Goal: Information Seeking & Learning: Understand process/instructions

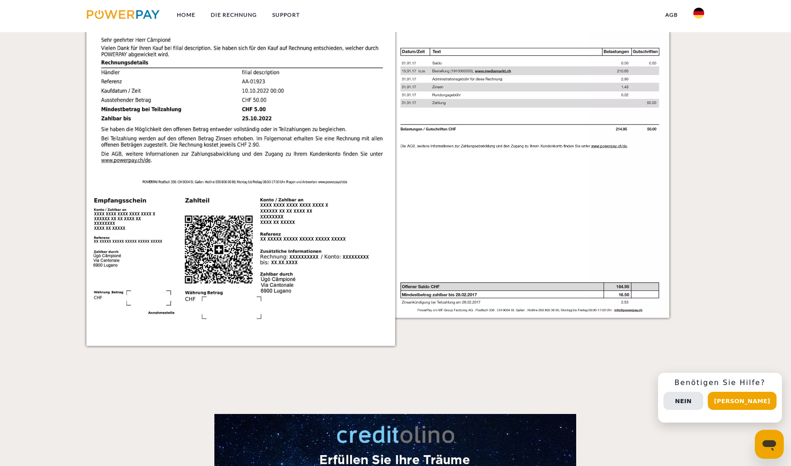
scroll to position [1074, 0]
click at [717, 212] on div "Einzelrechnung Einzelrechnung Rechnungs- und Kontonummer Ihre Rechnungs –und Ko…" at bounding box center [395, 88] width 791 height 517
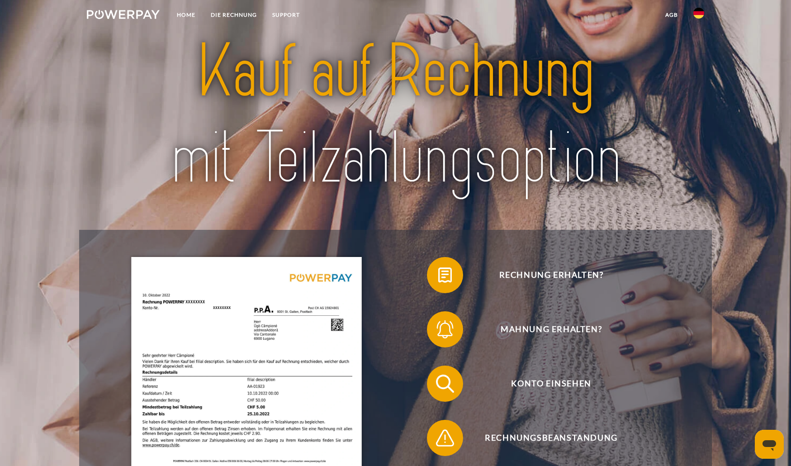
scroll to position [0, 0]
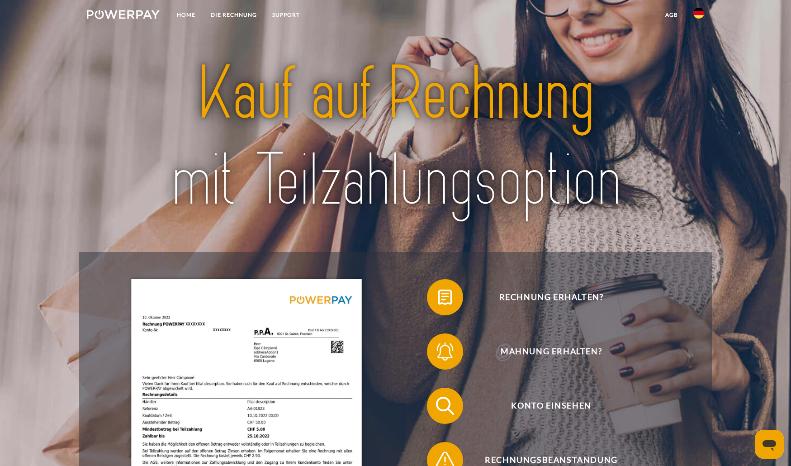
click at [696, 10] on img at bounding box center [699, 13] width 11 height 11
click at [701, 47] on img at bounding box center [699, 42] width 11 height 11
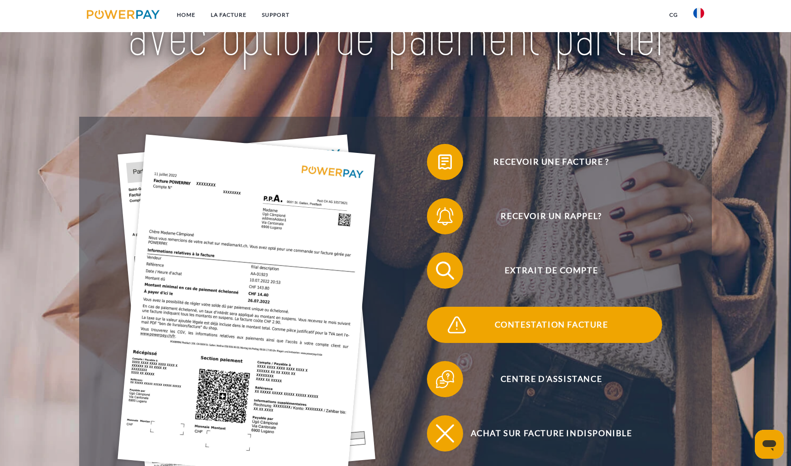
scroll to position [136, 0]
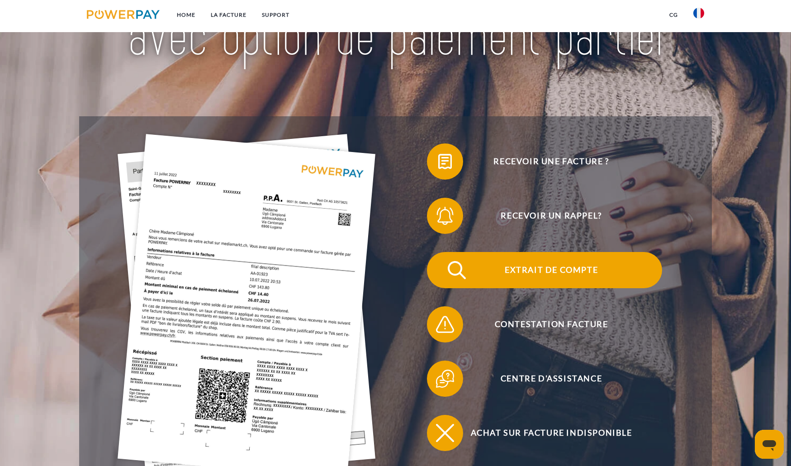
click at [591, 278] on span "Extrait de compte" at bounding box center [552, 270] width 222 height 36
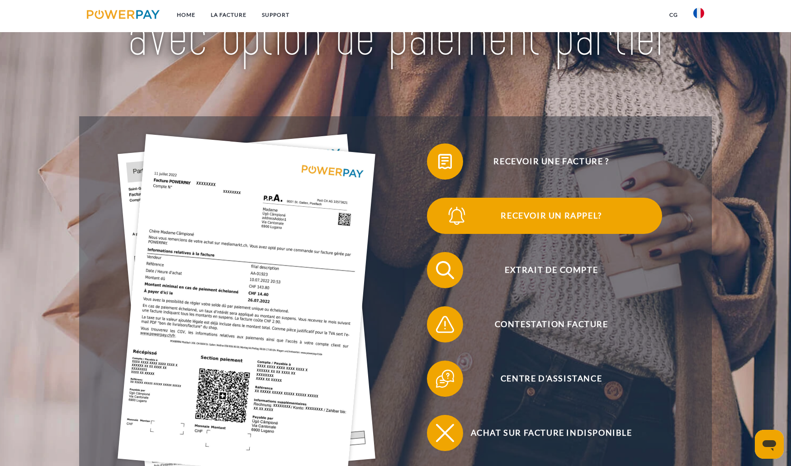
click at [587, 212] on span "Recevoir un rappel?" at bounding box center [552, 216] width 222 height 36
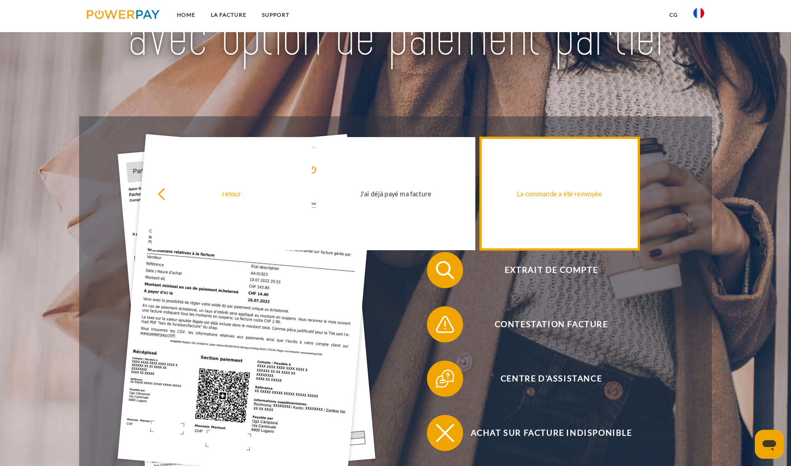
click at [577, 204] on link "La commande a été renvoyée" at bounding box center [559, 193] width 159 height 113
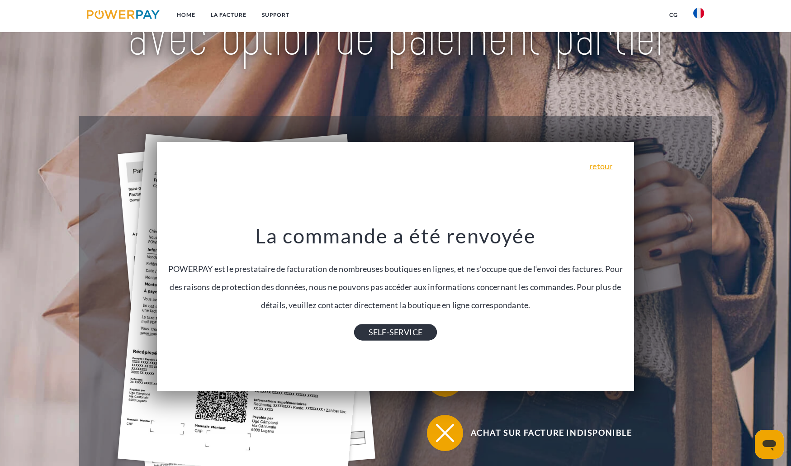
click at [402, 338] on link "SELF-SERVICE" at bounding box center [395, 332] width 83 height 16
click at [605, 165] on link "retour" at bounding box center [601, 166] width 23 height 8
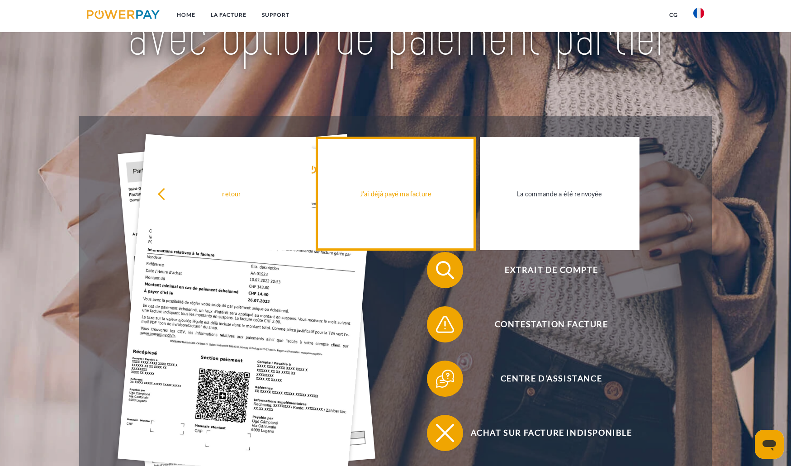
click at [415, 229] on link "J'ai déjà payé ma facture" at bounding box center [395, 193] width 159 height 113
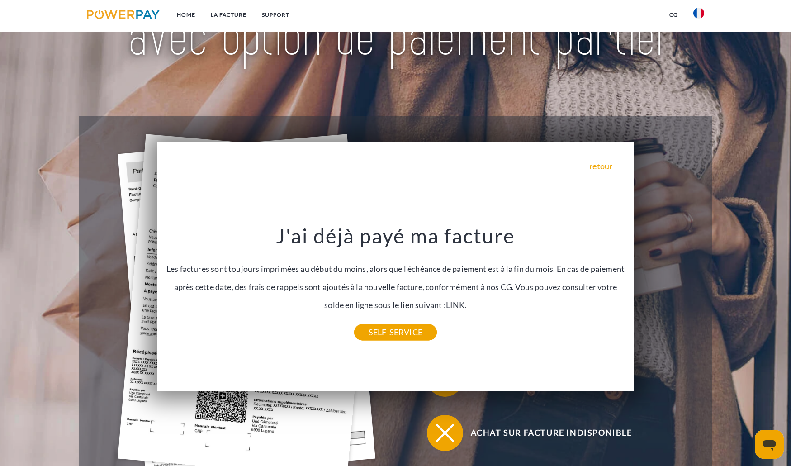
click at [458, 309] on link "LINK" at bounding box center [455, 305] width 19 height 10
click at [603, 174] on div "retour Pourquoi ai-je reçu une facture? POWERPAY est le prestataire de facturat…" at bounding box center [395, 266] width 477 height 249
click at [607, 167] on link "retour" at bounding box center [601, 166] width 23 height 8
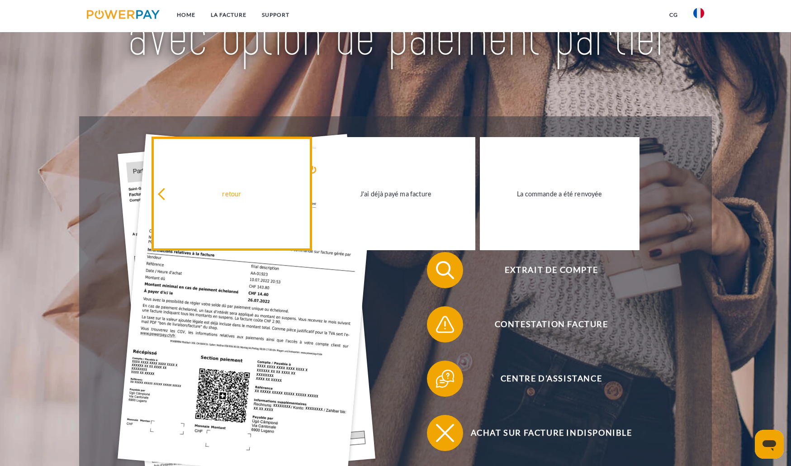
click at [205, 188] on link "retour" at bounding box center [231, 193] width 159 height 113
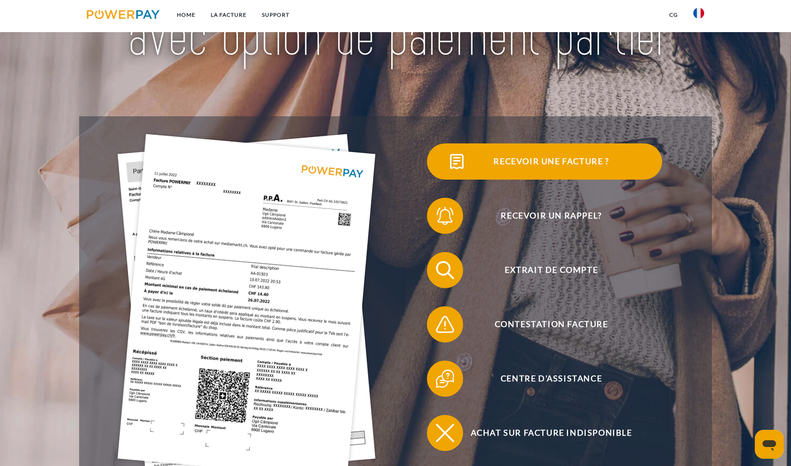
click at [570, 170] on span "Recevoir une facture ?" at bounding box center [552, 161] width 222 height 36
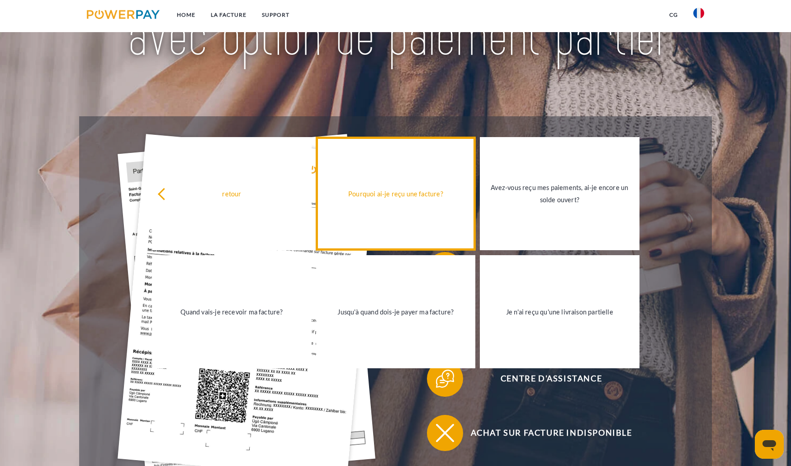
click at [425, 214] on link "Pourquoi ai-je reçu une facture?" at bounding box center [395, 193] width 159 height 113
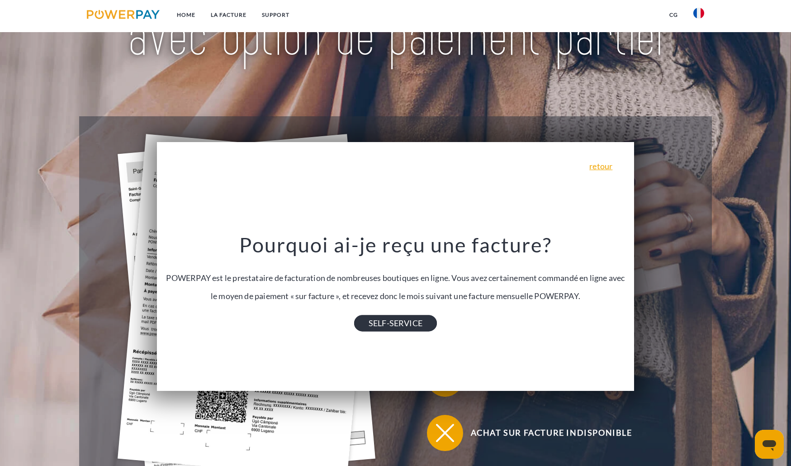
click at [397, 325] on link "SELF-SERVICE" at bounding box center [395, 323] width 83 height 16
click at [603, 170] on link "retour" at bounding box center [601, 166] width 23 height 8
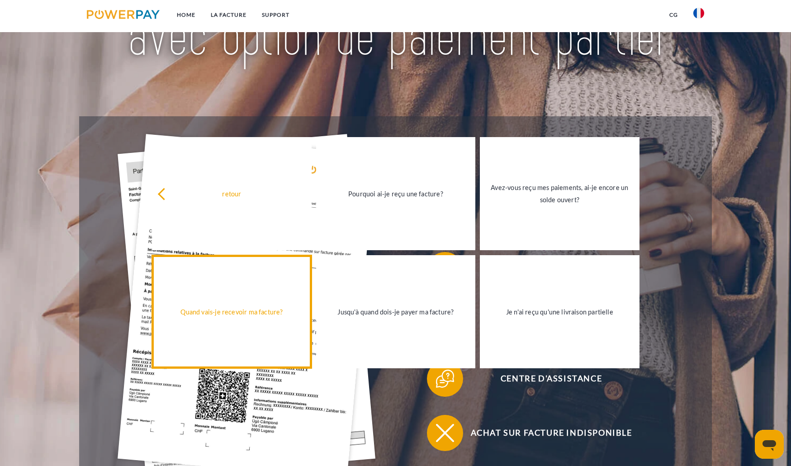
click at [251, 294] on link "Quand vais-je recevoir ma facture?" at bounding box center [231, 311] width 159 height 113
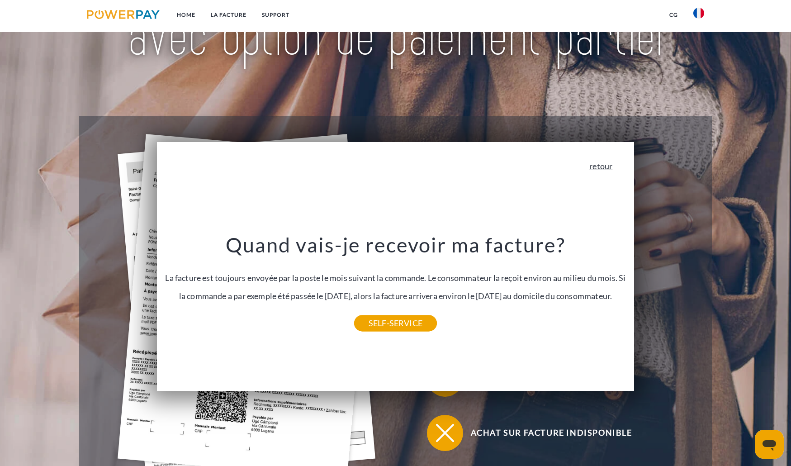
click at [605, 170] on link "retour" at bounding box center [601, 166] width 23 height 8
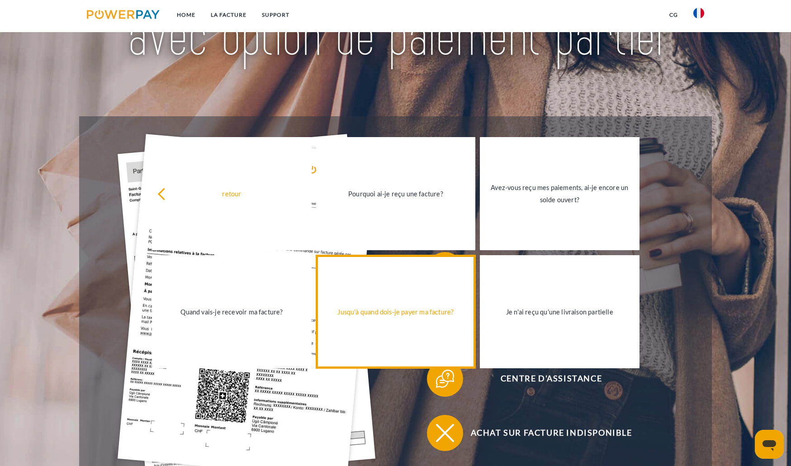
click at [350, 340] on link "Jusqu'à quand dois-je payer ma facture?" at bounding box center [395, 311] width 159 height 113
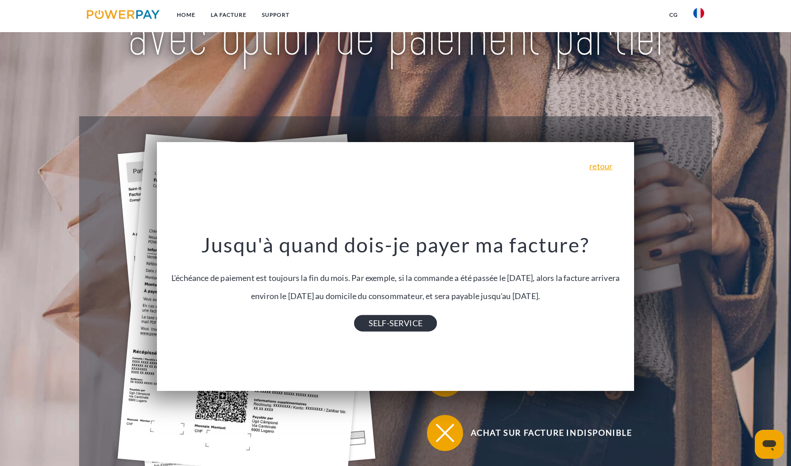
click at [385, 326] on link "SELF-SERVICE" at bounding box center [395, 323] width 83 height 16
click at [609, 173] on div "retour Pourquoi ai-je reçu une facture? POWERPAY est le prestataire de facturat…" at bounding box center [395, 266] width 477 height 249
click at [607, 169] on link "retour" at bounding box center [601, 166] width 23 height 8
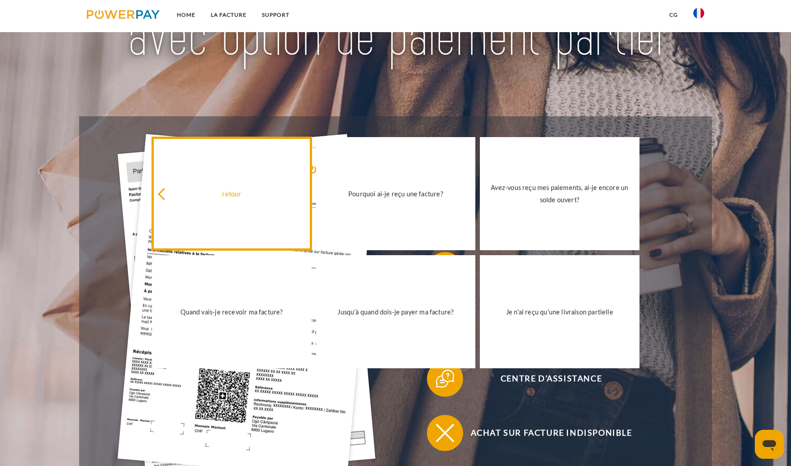
click at [213, 199] on div "retour" at bounding box center [231, 193] width 148 height 12
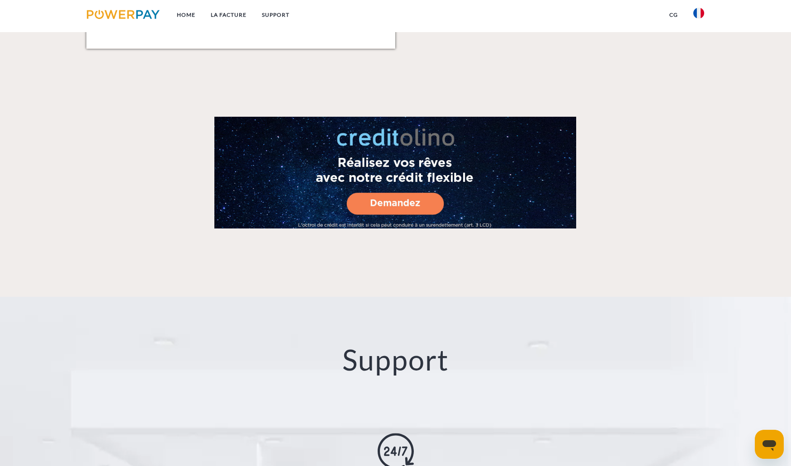
scroll to position [1629, 0]
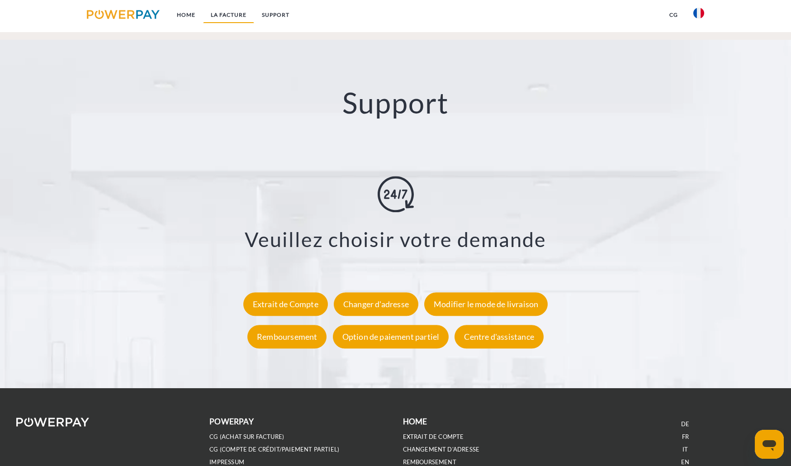
click at [208, 9] on link "LA FACTURE" at bounding box center [228, 15] width 51 height 16
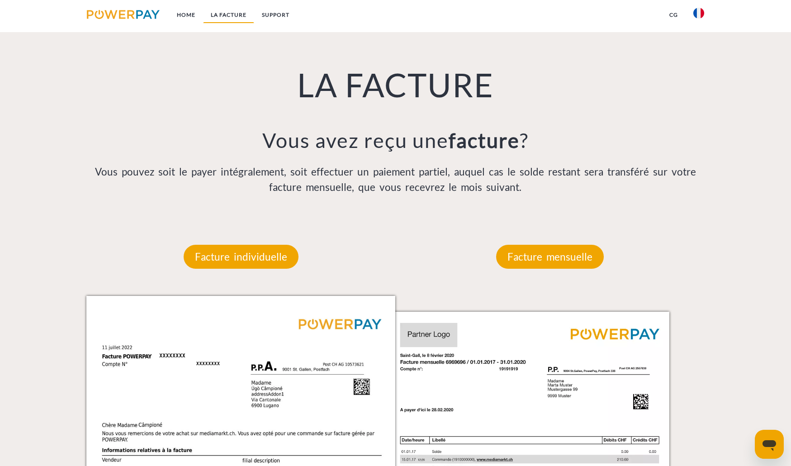
scroll to position [684, 0]
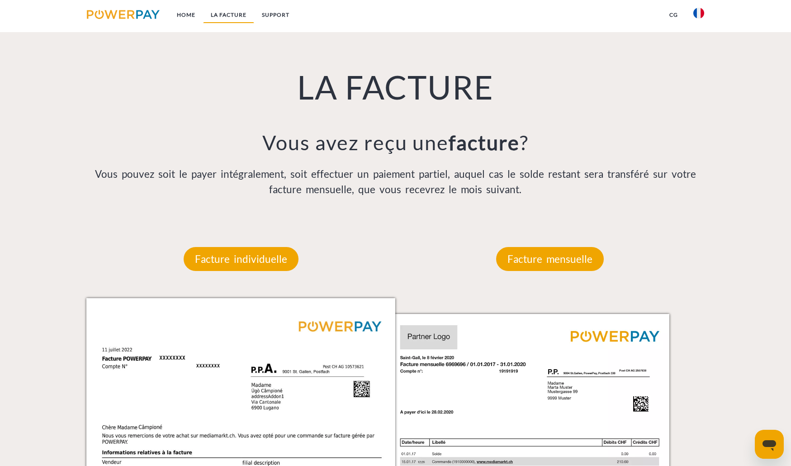
click at [235, 14] on link "LA FACTURE" at bounding box center [228, 15] width 51 height 16
click at [253, 265] on p "Facture individuelle" at bounding box center [241, 259] width 115 height 24
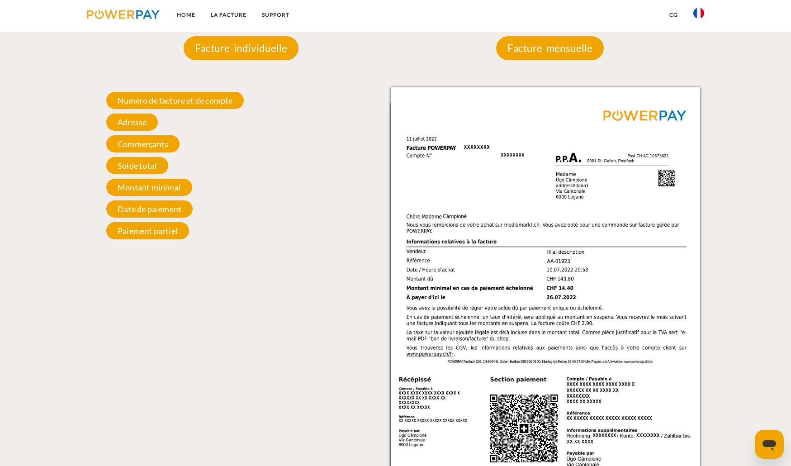
scroll to position [910, 0]
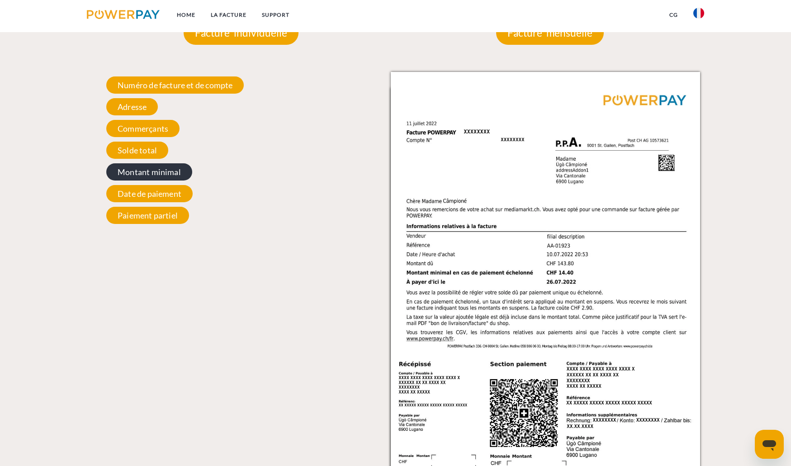
click at [149, 175] on span "Montant minimal" at bounding box center [149, 171] width 86 height 17
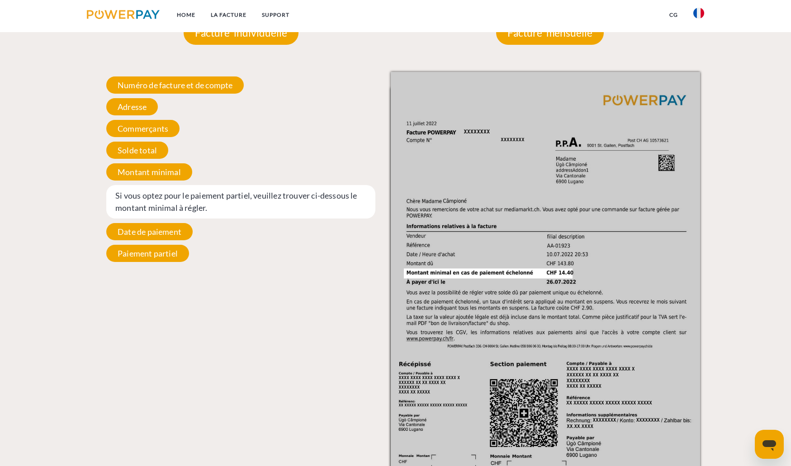
click at [135, 239] on span "Date de paiement" at bounding box center [149, 231] width 86 height 17
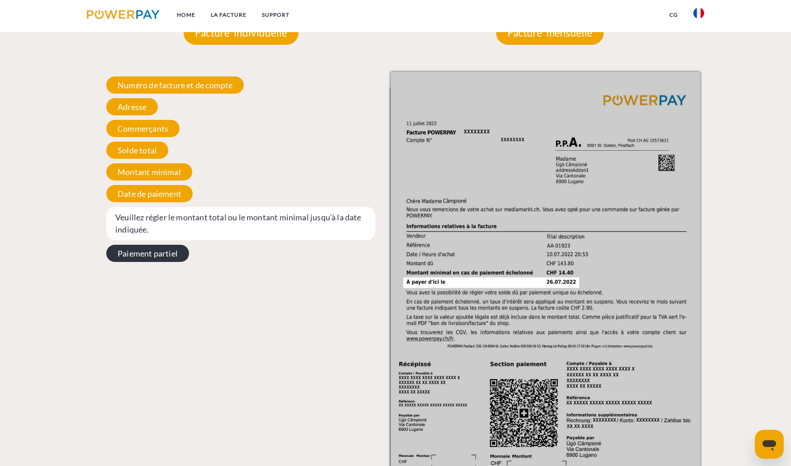
click at [132, 260] on span "Paiement partiel" at bounding box center [147, 253] width 83 height 17
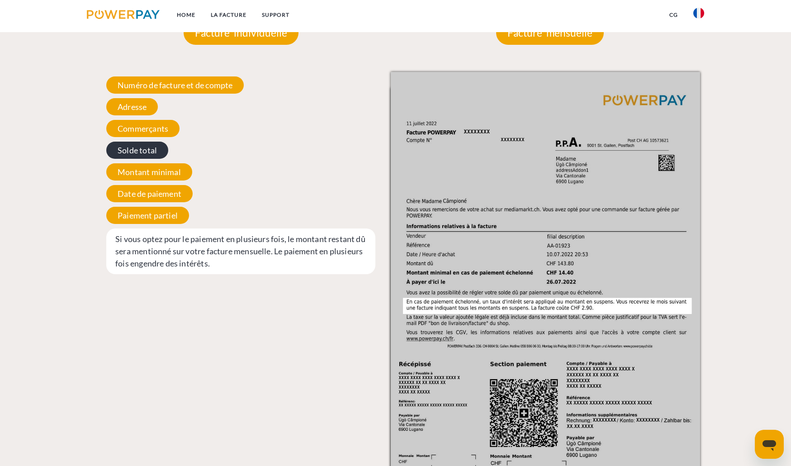
click at [143, 154] on span "Solde total" at bounding box center [137, 150] width 62 height 17
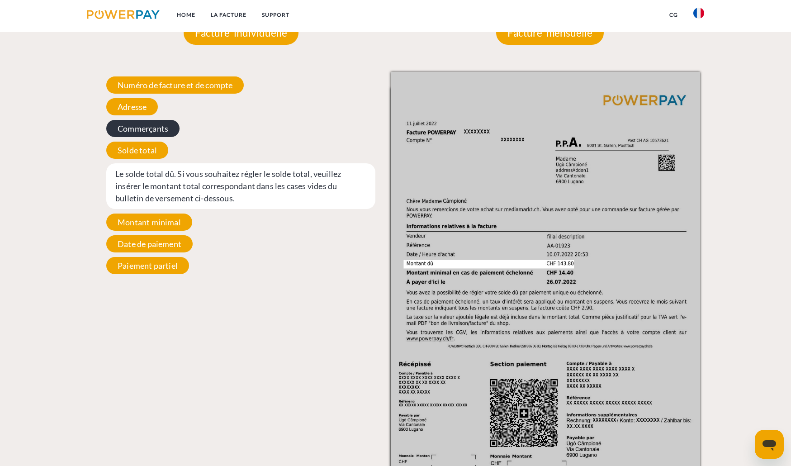
click at [148, 137] on span "Commerçants" at bounding box center [142, 128] width 73 height 17
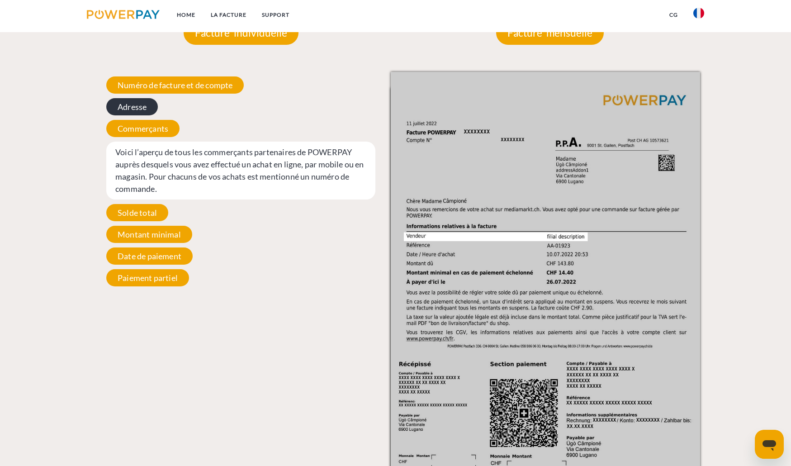
click at [143, 105] on span "Adresse" at bounding box center [132, 106] width 52 height 17
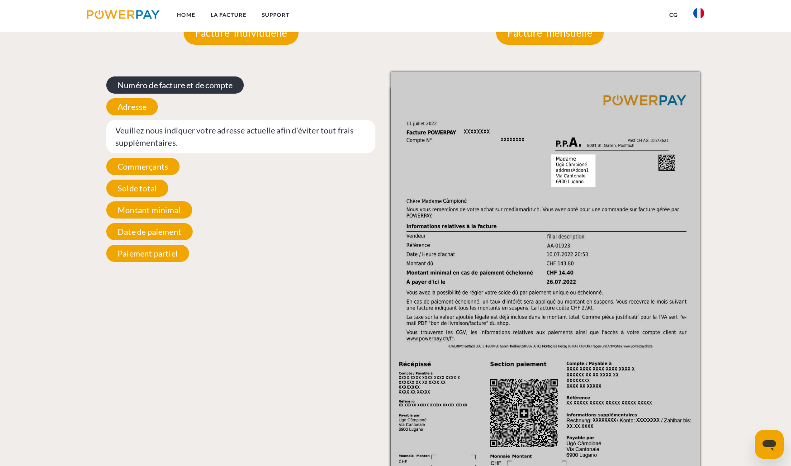
click at [153, 86] on span "Numéro de facture et de compte" at bounding box center [175, 84] width 138 height 17
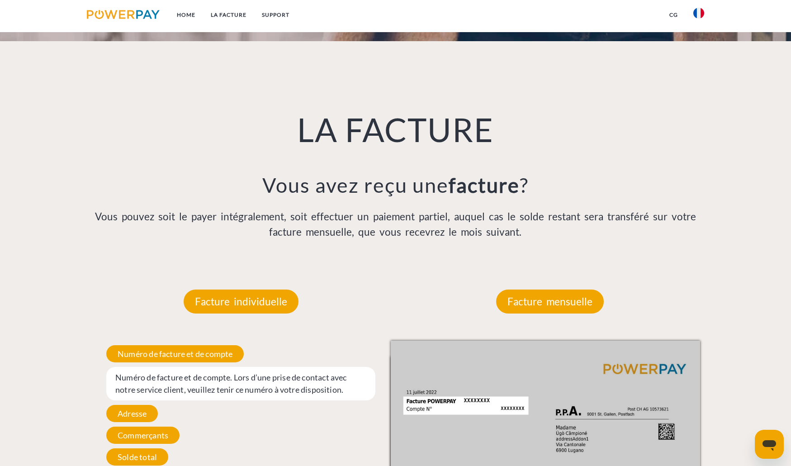
scroll to position [639, 0]
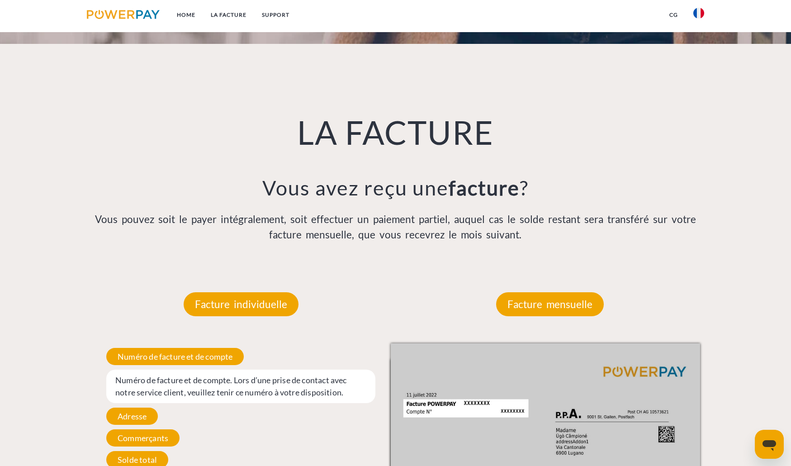
click at [449, 250] on div "LA FACTURE Vous avez reçu une facture ? Vous pouvez soit le payer intégralement…" at bounding box center [395, 154] width 633 height 221
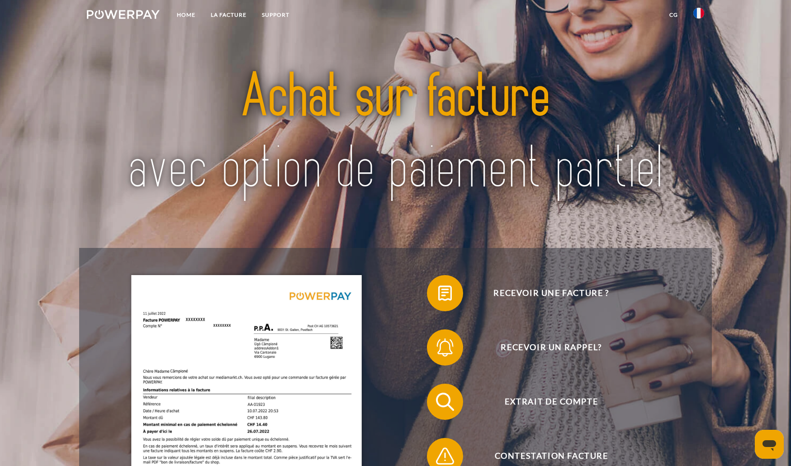
scroll to position [0, 0]
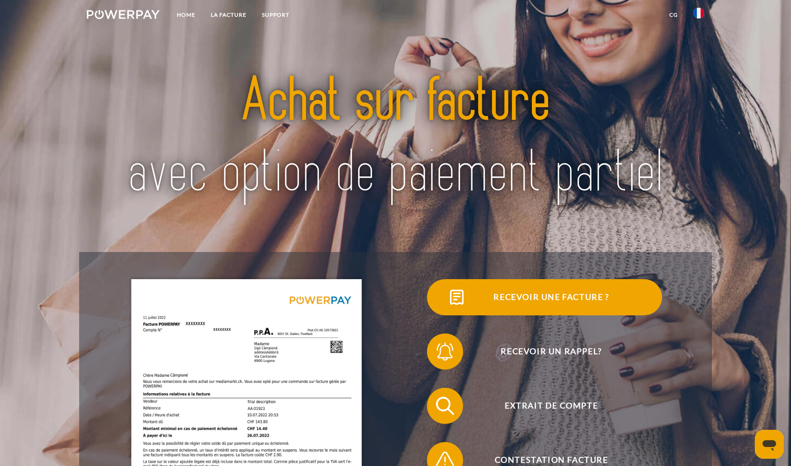
click at [559, 300] on span "Recevoir une facture ?" at bounding box center [552, 297] width 222 height 36
